Goal: Task Accomplishment & Management: Complete application form

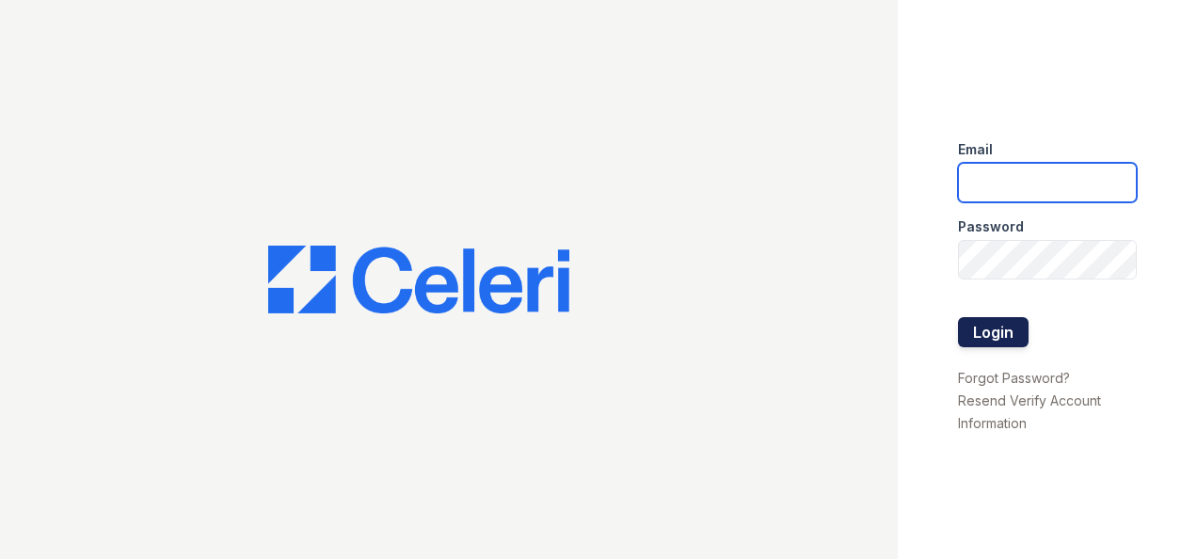
type input "[DOMAIN_NAME][EMAIL_ADDRESS][DOMAIN_NAME]"
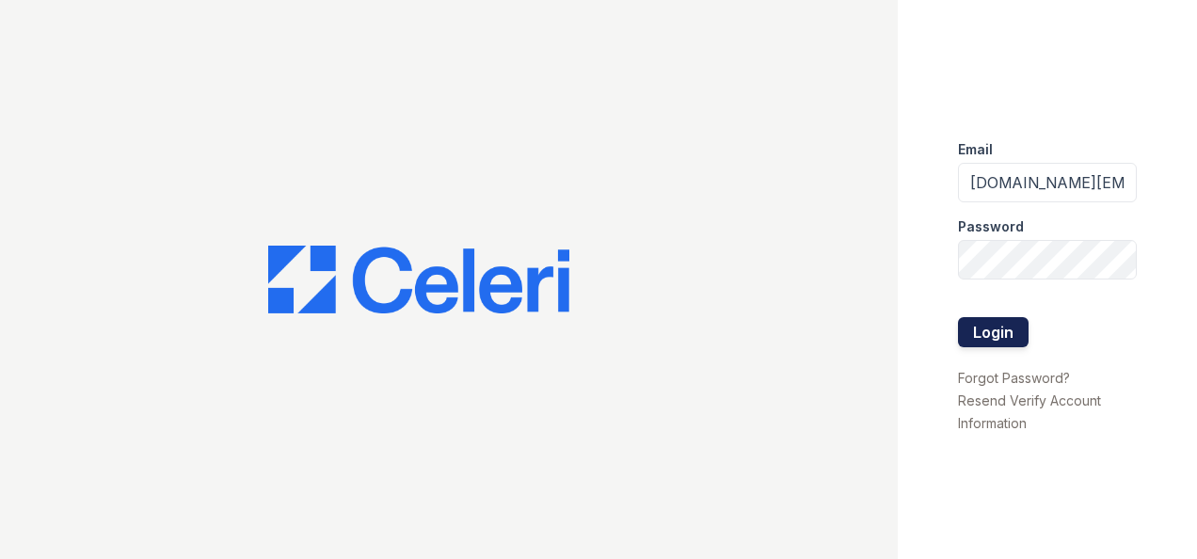
click at [1019, 328] on button "Login" at bounding box center [993, 332] width 71 height 30
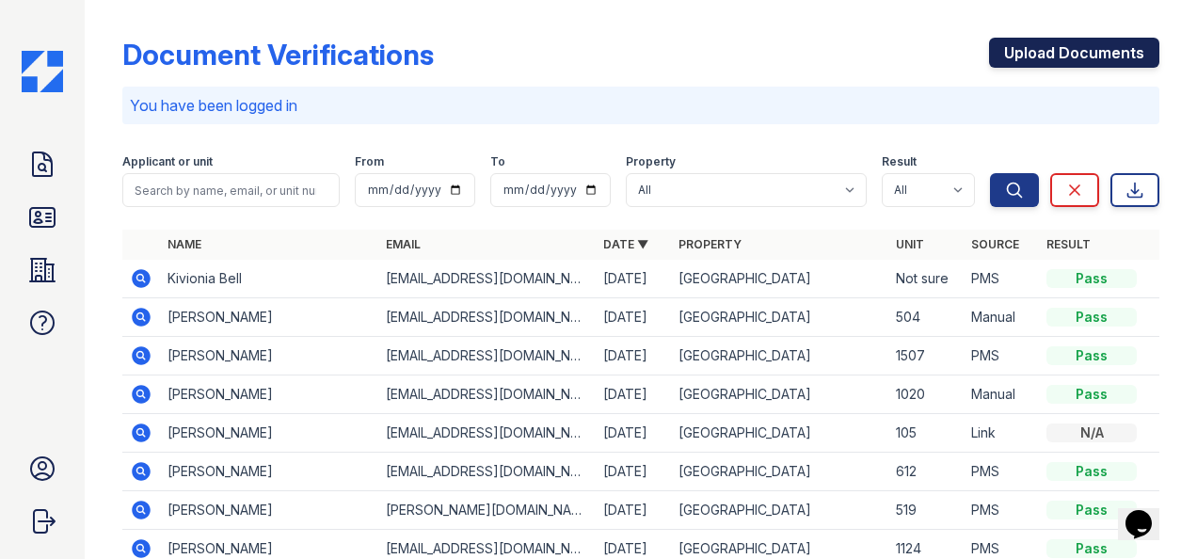
click at [1070, 56] on link "Upload Documents" at bounding box center [1074, 53] width 170 height 30
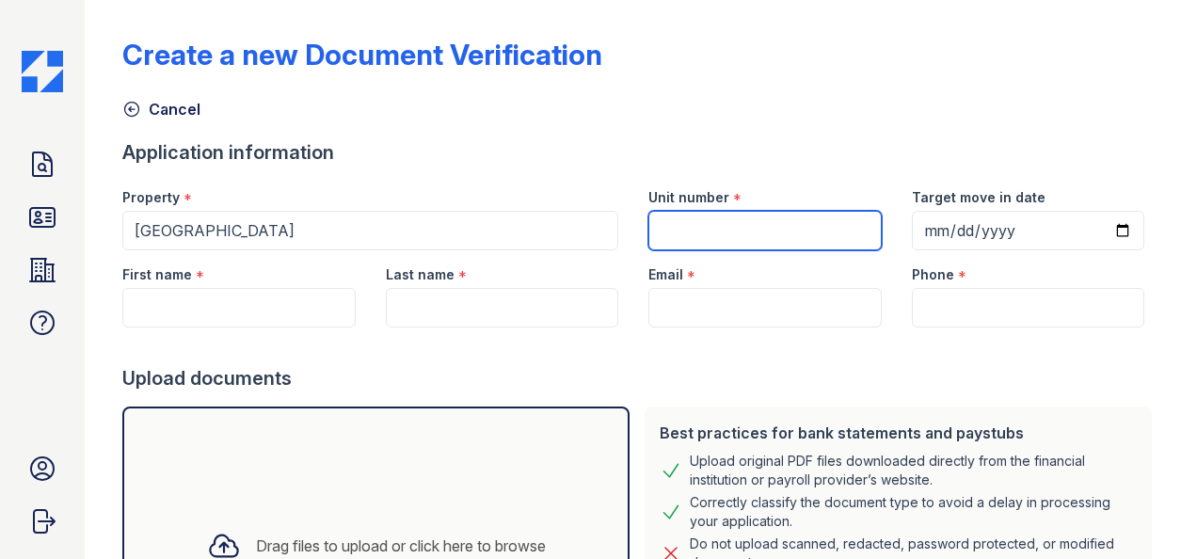
drag, startPoint x: 674, startPoint y: 230, endPoint x: 667, endPoint y: 202, distance: 28.3
click at [674, 230] on input "Unit number" at bounding box center [764, 231] width 232 height 40
type input "1124"
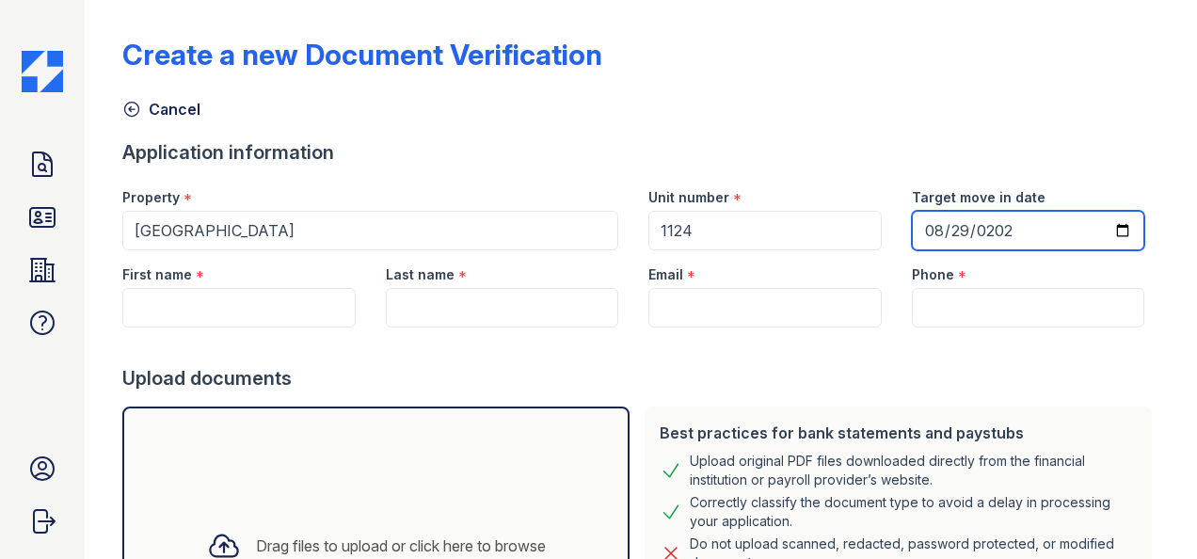
type input "2025-08-29"
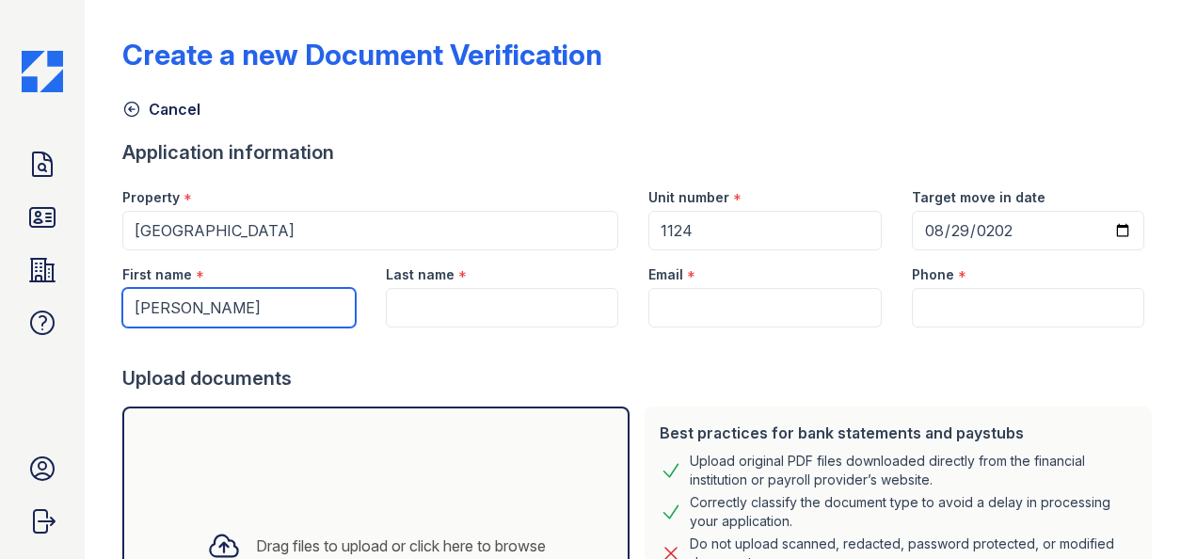
type input "Gregory"
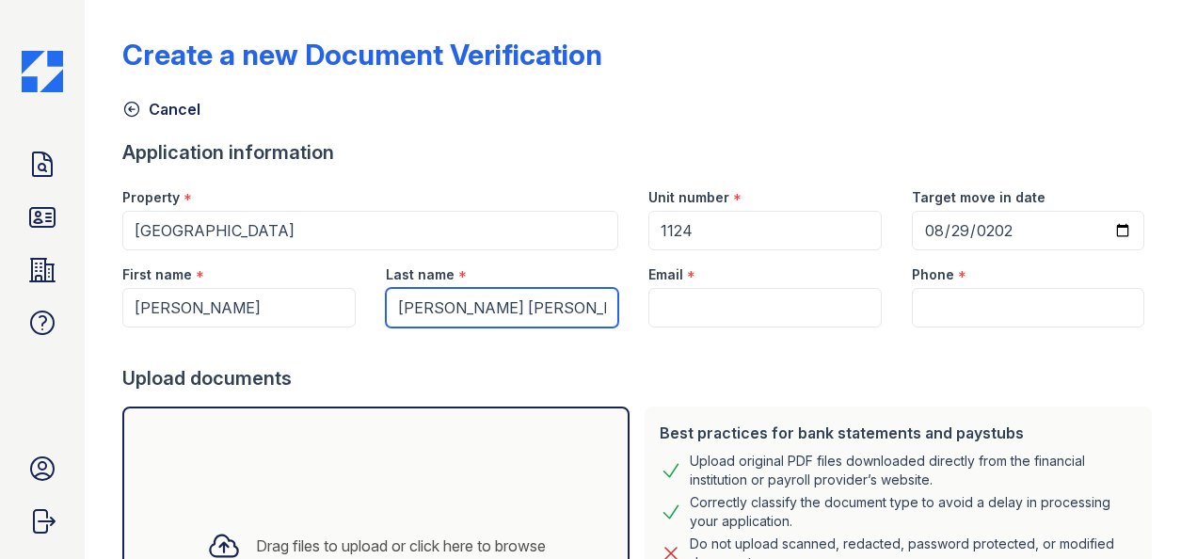
type input "Narvaez Gomez"
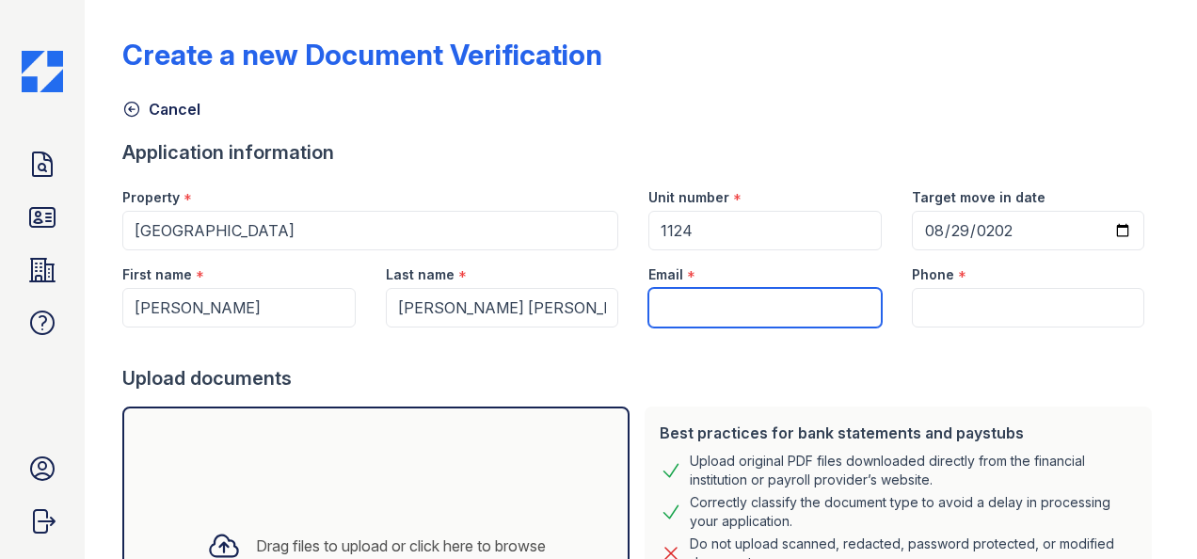
paste input "[EMAIL_ADDRESS][DOMAIN_NAME]"
type input "[EMAIL_ADDRESS][DOMAIN_NAME]"
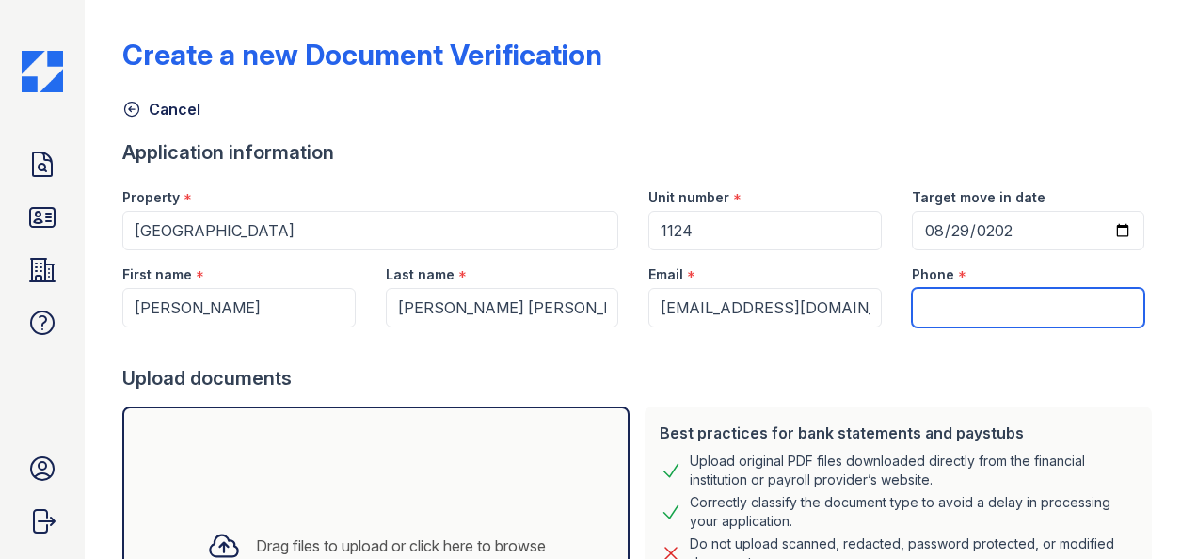
paste input "(945) 323-5988"
type input "(945) 323-5988"
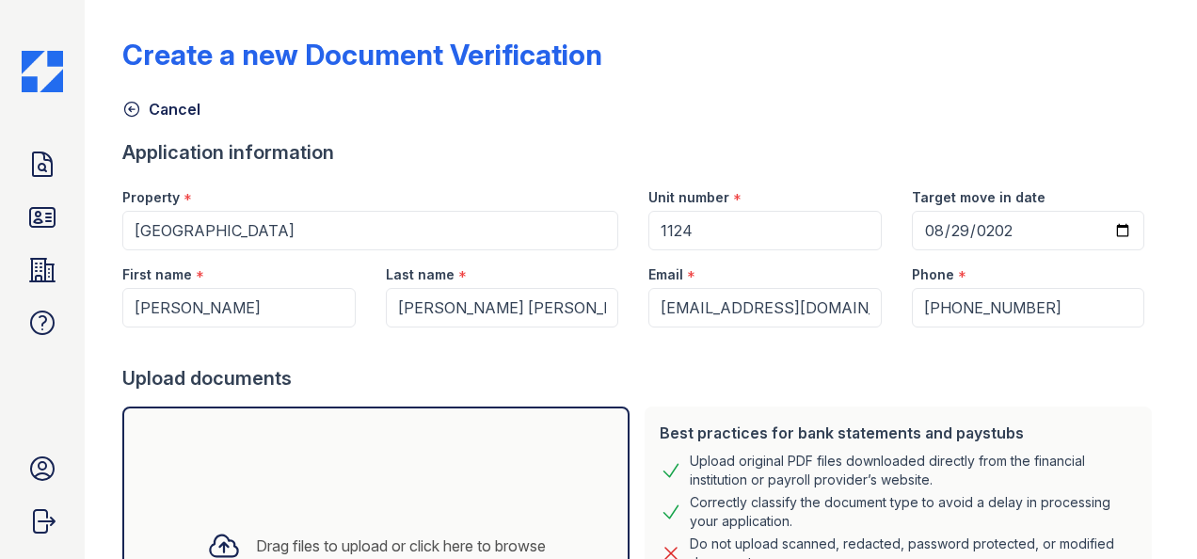
click at [724, 386] on div "Upload documents" at bounding box center [640, 378] width 1037 height 26
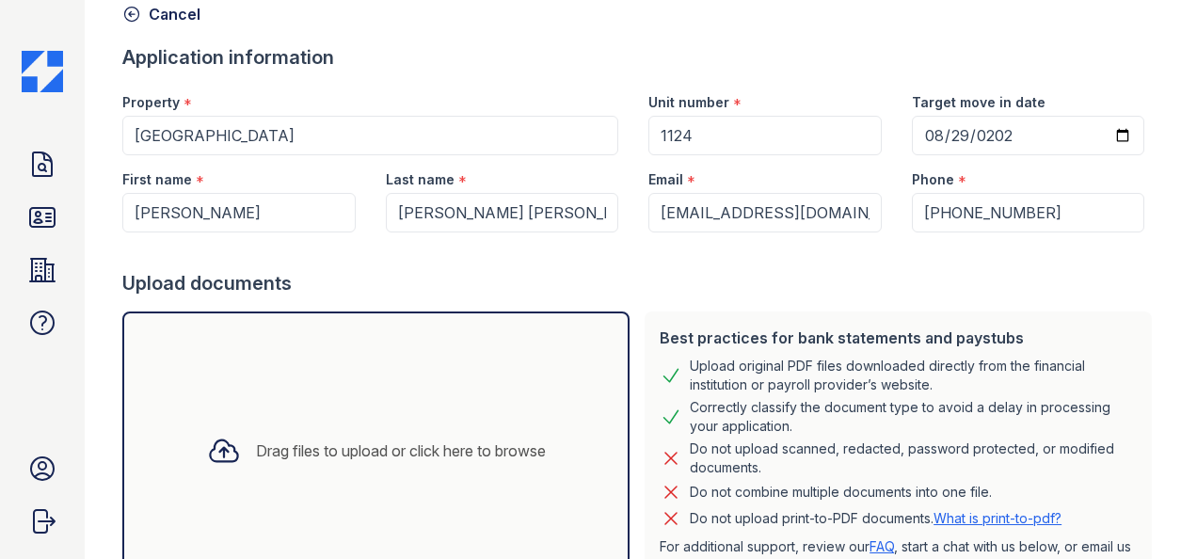
scroll to position [245, 0]
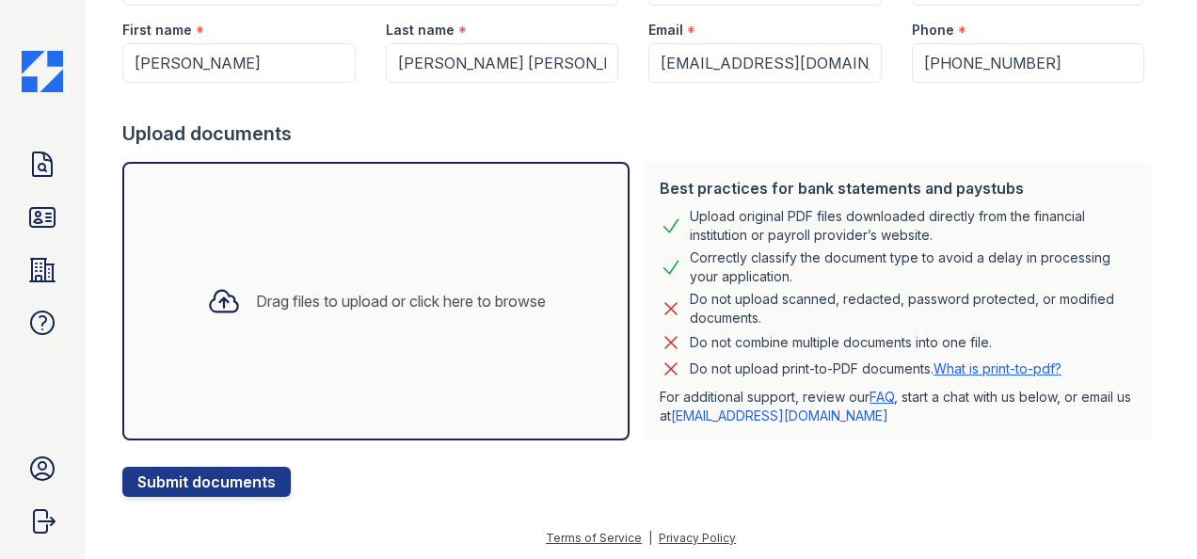
click at [365, 269] on div "Drag files to upload or click here to browse" at bounding box center [376, 301] width 369 height 64
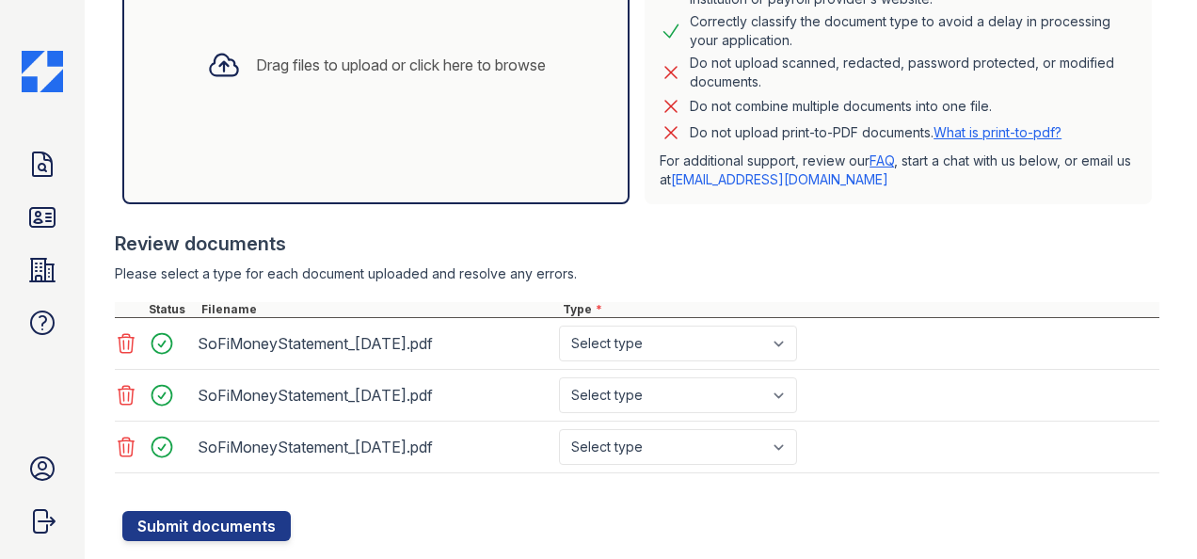
scroll to position [522, 0]
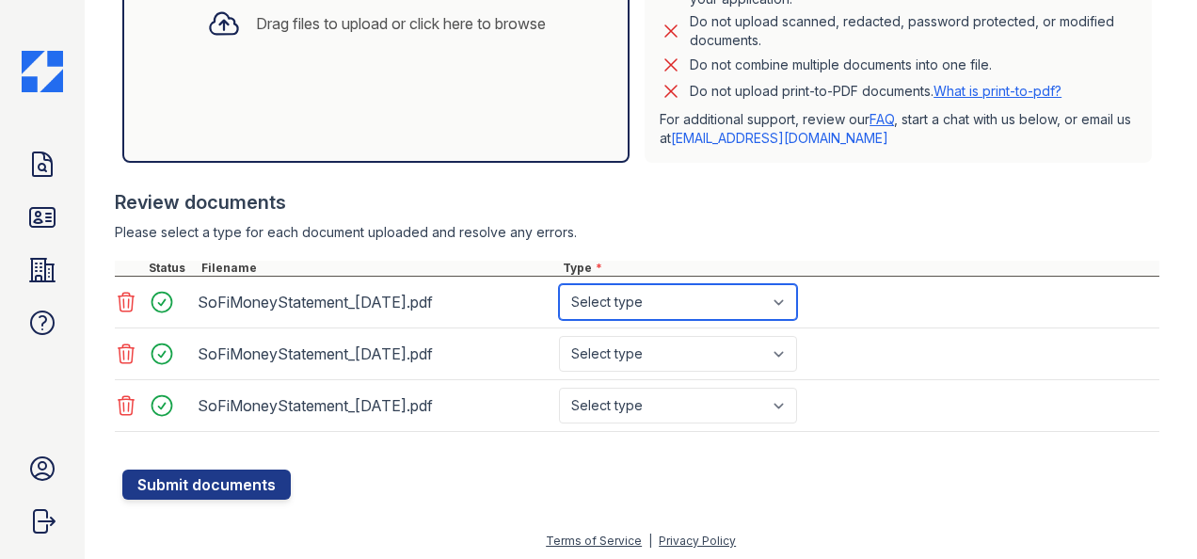
click at [638, 303] on select "Select type Paystub Bank Statement Offer Letter Tax Documents Benefit Award Let…" at bounding box center [678, 302] width 238 height 36
select select "bank_statement"
click at [559, 284] on select "Select type Paystub Bank Statement Offer Letter Tax Documents Benefit Award Let…" at bounding box center [678, 302] width 238 height 36
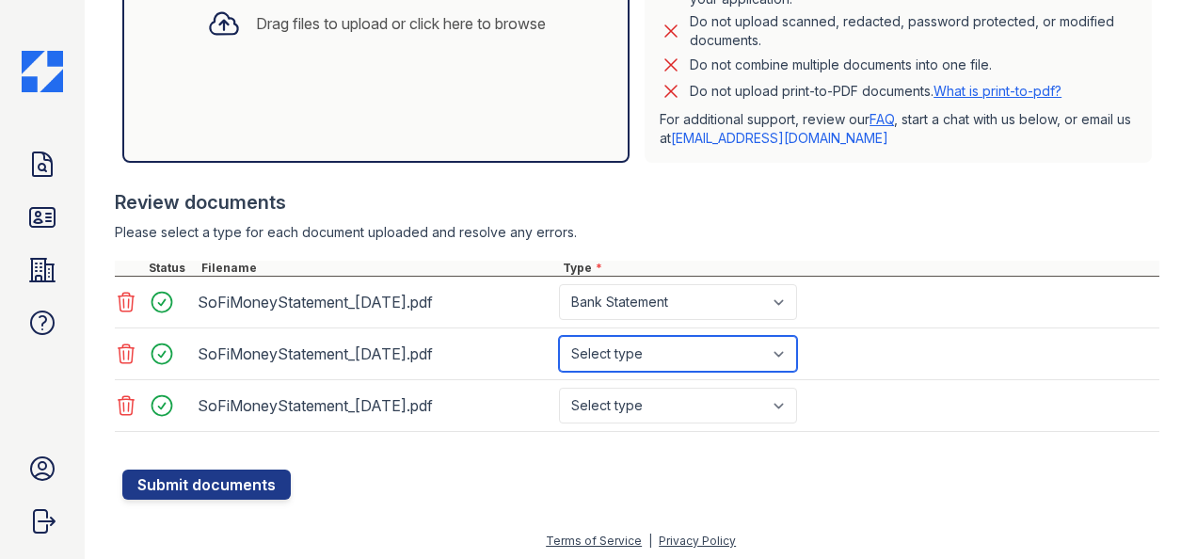
drag, startPoint x: 672, startPoint y: 355, endPoint x: 672, endPoint y: 367, distance: 12.2
click at [672, 355] on select "Select type Paystub Bank Statement Offer Letter Tax Documents Benefit Award Let…" at bounding box center [678, 354] width 238 height 36
select select "bank_statement"
click at [559, 336] on select "Select type Paystub Bank Statement Offer Letter Tax Documents Benefit Award Let…" at bounding box center [678, 354] width 238 height 36
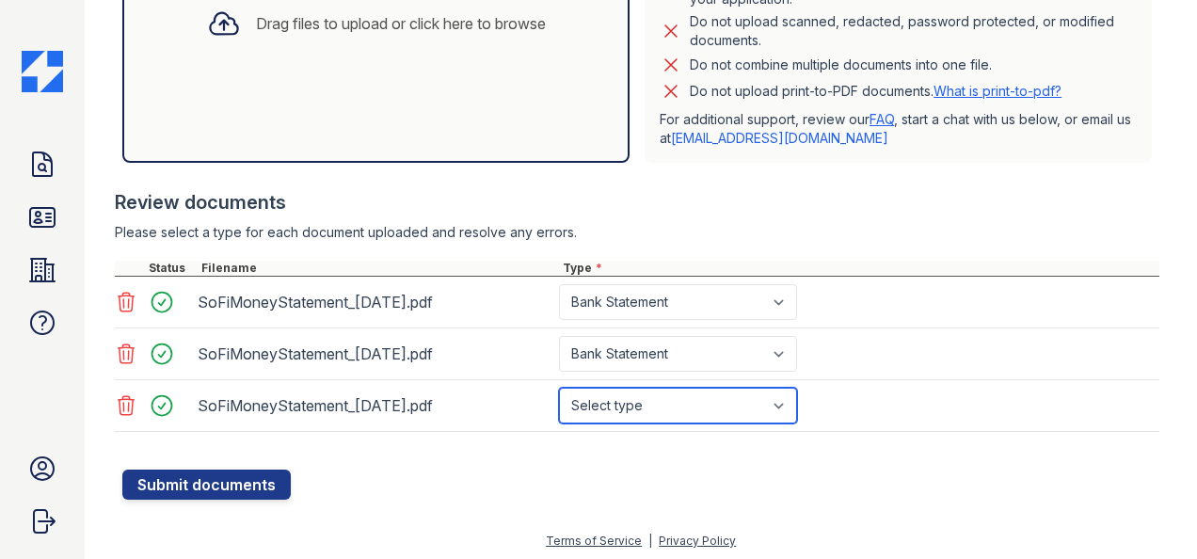
click at [681, 397] on select "Select type Paystub Bank Statement Offer Letter Tax Documents Benefit Award Let…" at bounding box center [678, 406] width 238 height 36
select select "bank_statement"
click at [559, 388] on select "Select type Paystub Bank Statement Offer Letter Tax Documents Benefit Award Let…" at bounding box center [678, 406] width 238 height 36
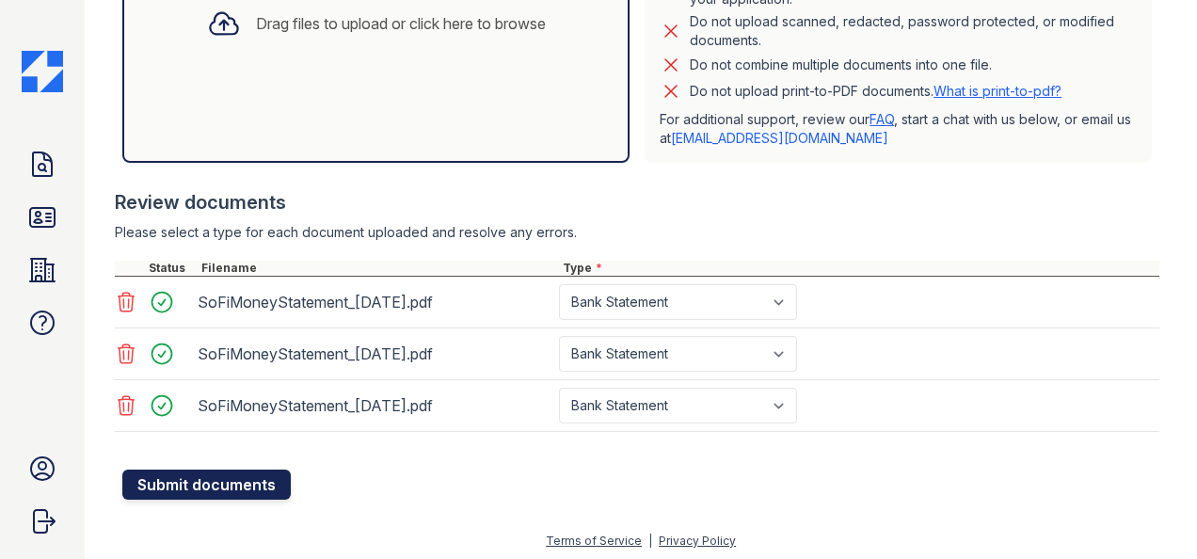
click at [226, 472] on button "Submit documents" at bounding box center [206, 484] width 168 height 30
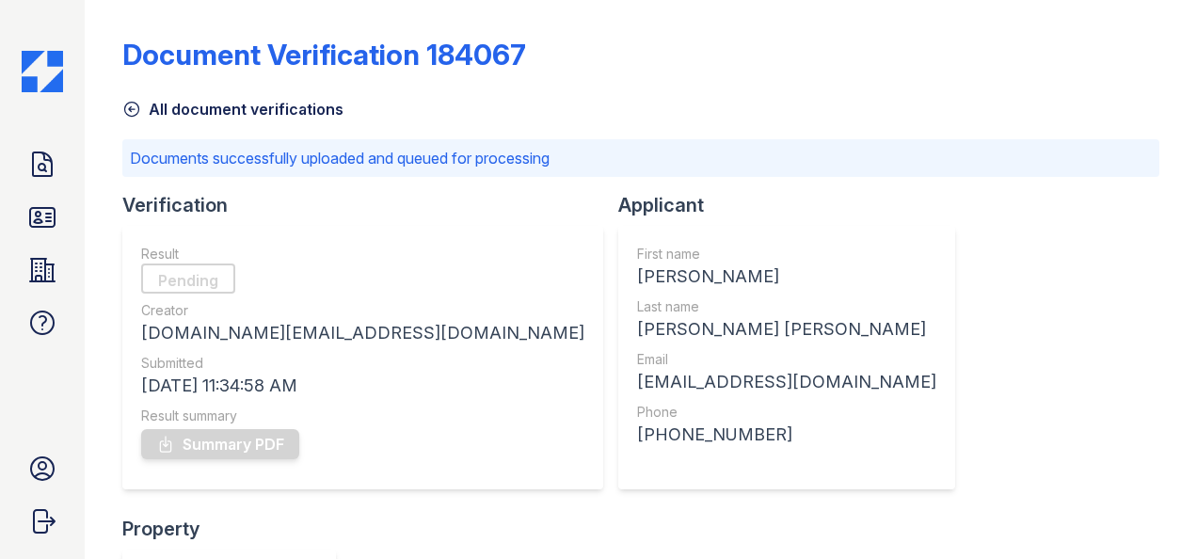
click at [141, 107] on icon at bounding box center [131, 109] width 19 height 19
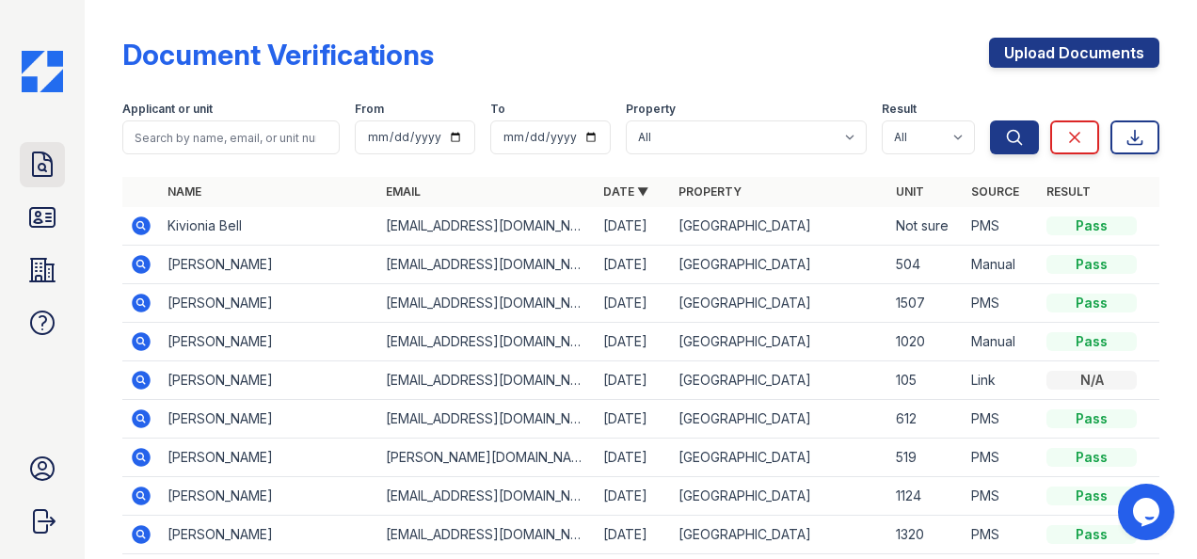
click at [53, 173] on icon at bounding box center [42, 165] width 30 height 30
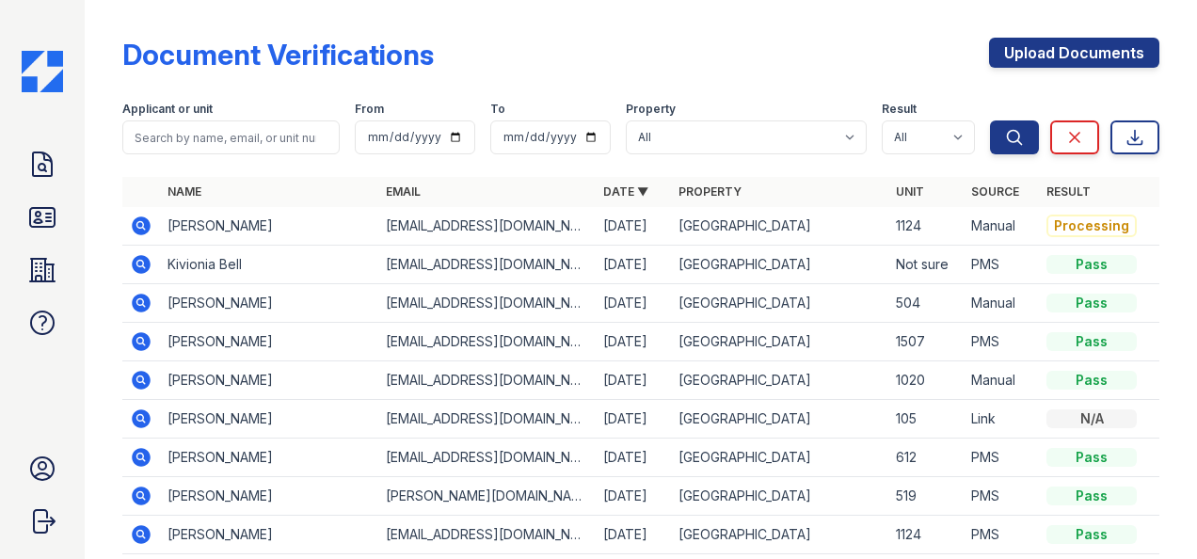
click at [149, 232] on icon at bounding box center [141, 225] width 23 height 23
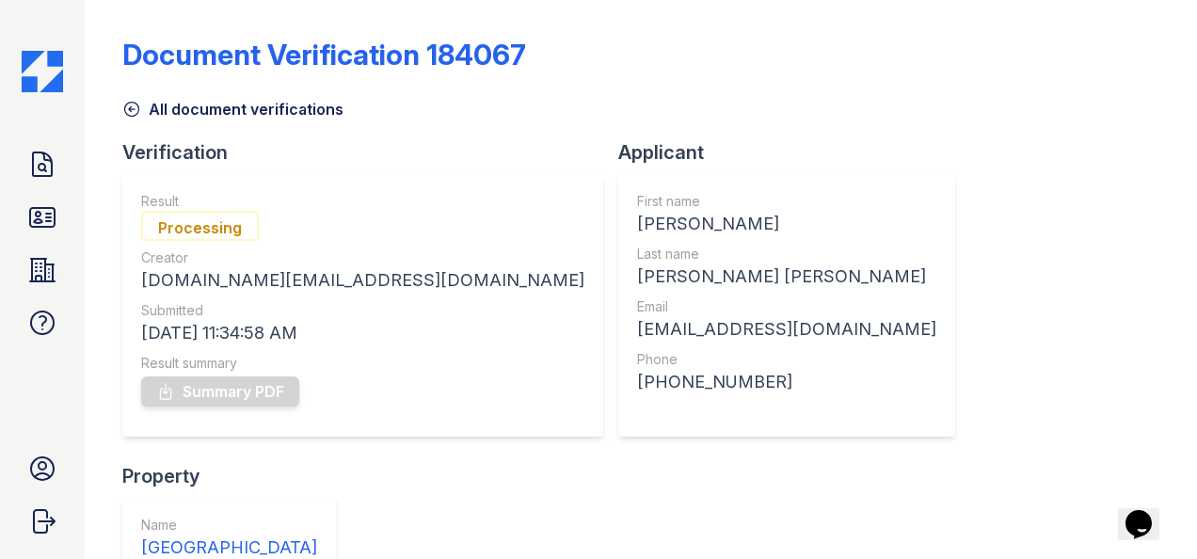
click at [133, 119] on div "Document Verification 184067 All document verifications Verification Result Pro…" at bounding box center [640, 496] width 1037 height 977
click at [130, 113] on icon at bounding box center [131, 109] width 19 height 19
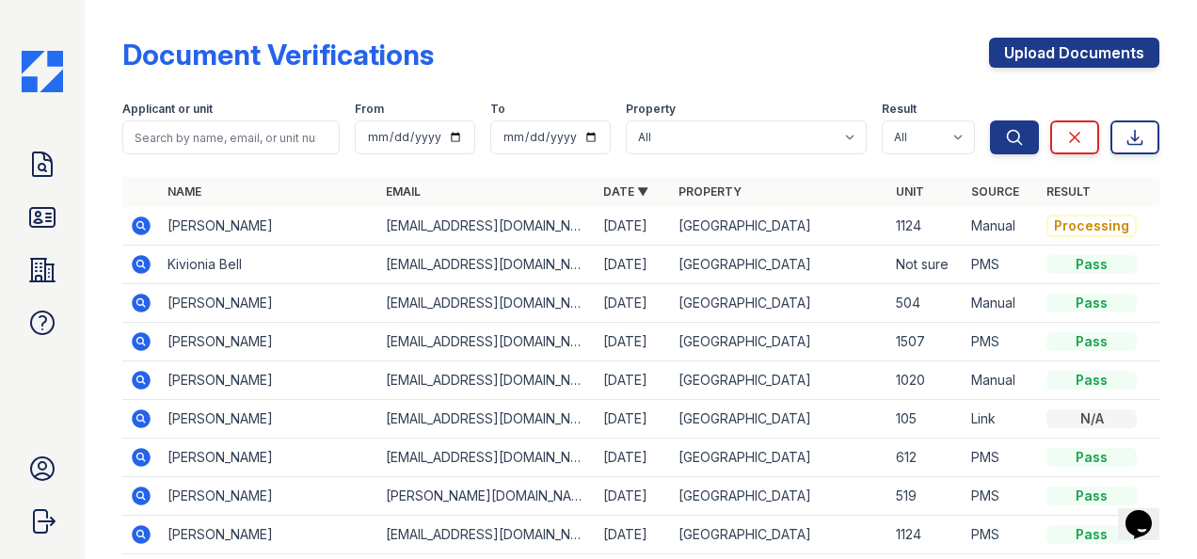
click at [134, 227] on icon at bounding box center [141, 225] width 19 height 19
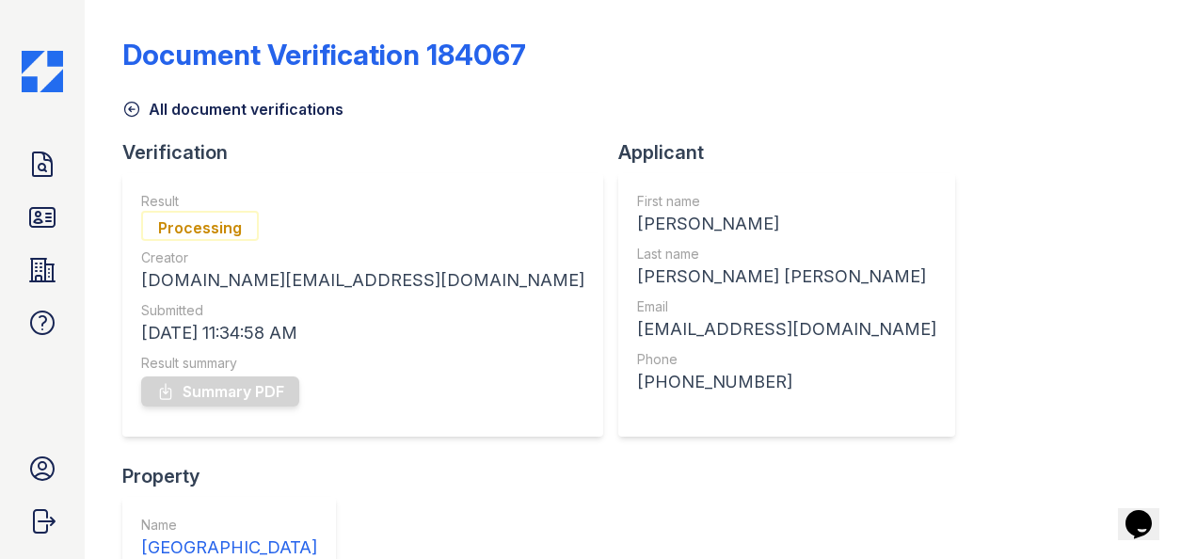
click at [130, 119] on link "All document verifications" at bounding box center [232, 109] width 221 height 23
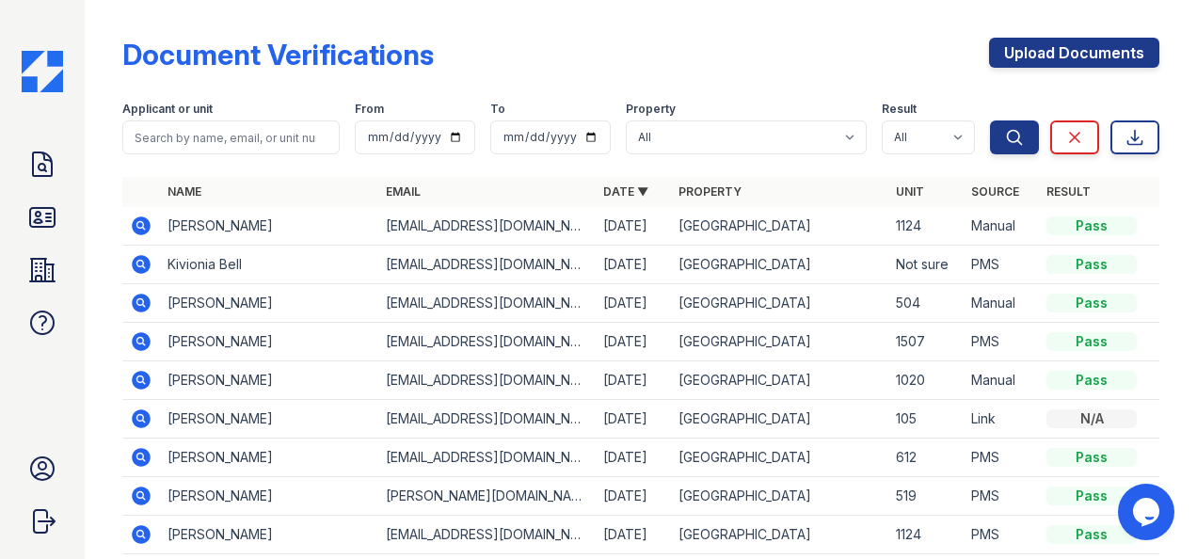
click at [137, 213] on td at bounding box center [141, 226] width 38 height 39
click at [132, 222] on icon at bounding box center [141, 225] width 23 height 23
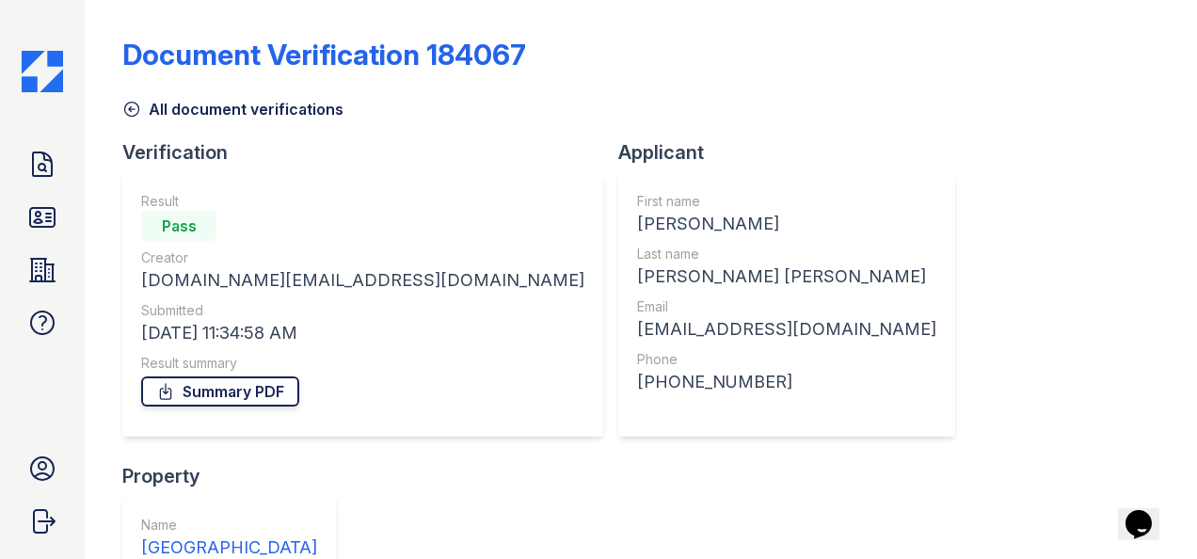
click at [181, 388] on link "Summary PDF" at bounding box center [220, 391] width 158 height 30
click at [611, 24] on div "Document Verification 184067 All document verifications Verification Result Pas…" at bounding box center [640, 496] width 1037 height 977
click at [118, 103] on div at bounding box center [119, 496] width 8 height 977
click at [127, 110] on icon at bounding box center [131, 109] width 19 height 19
